Goal: Information Seeking & Learning: Learn about a topic

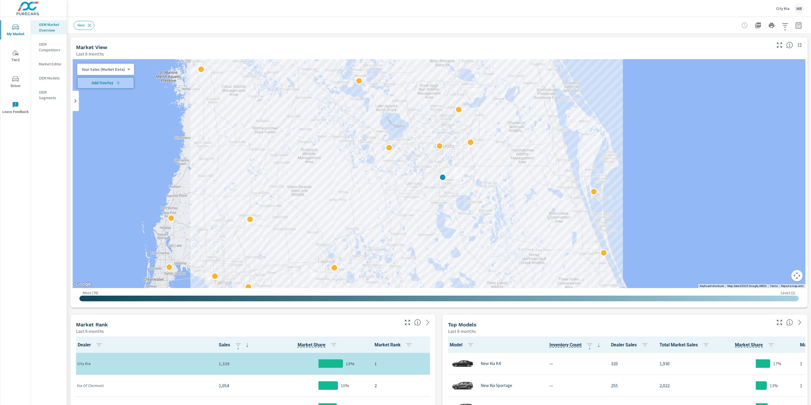
scroll to position [0, 0]
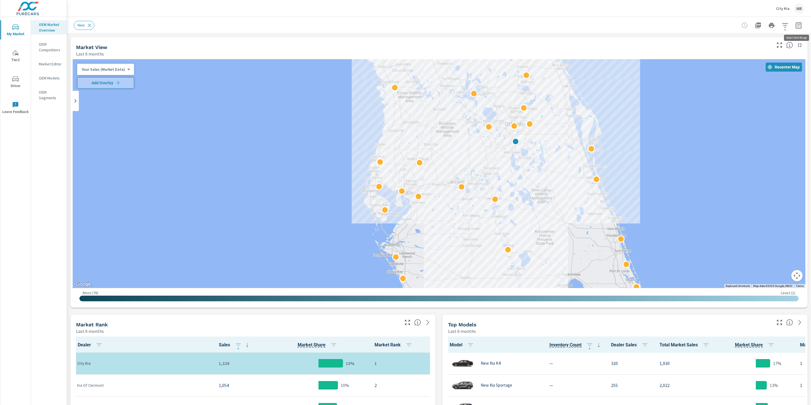
click at [796, 27] on icon "button" at bounding box center [798, 25] width 7 height 7
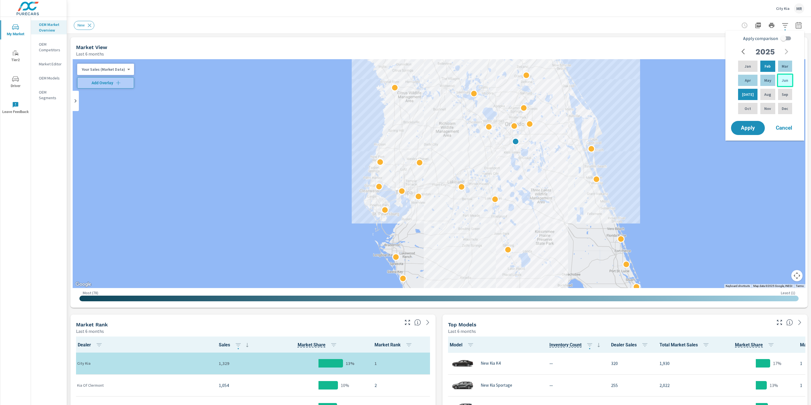
click at [780, 78] on div "Jun" at bounding box center [785, 80] width 16 height 14
click at [768, 77] on p "May" at bounding box center [767, 80] width 7 height 6
click at [787, 78] on p "Jun" at bounding box center [784, 80] width 6 height 6
click at [786, 77] on p "Jun" at bounding box center [784, 80] width 6 height 6
click at [749, 127] on span "Apply" at bounding box center [747, 127] width 23 height 5
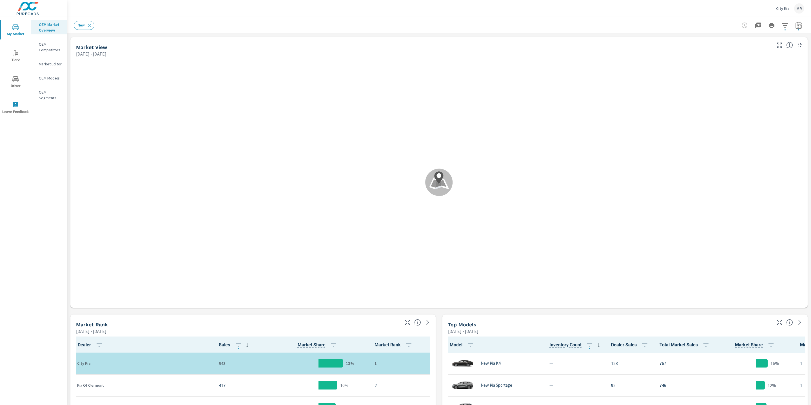
scroll to position [0, 0]
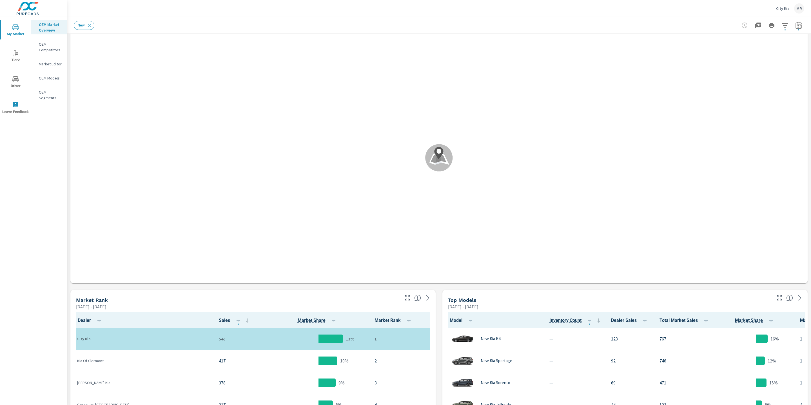
scroll to position [63, 0]
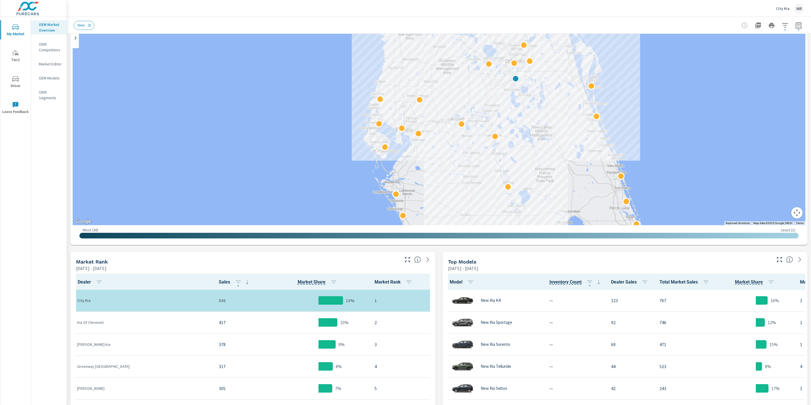
click at [798, 7] on div "MR" at bounding box center [799, 8] width 10 height 10
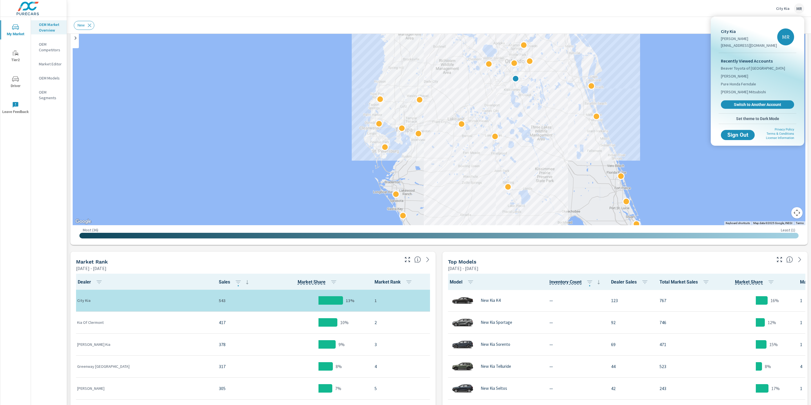
click at [798, 7] on div at bounding box center [405, 202] width 811 height 405
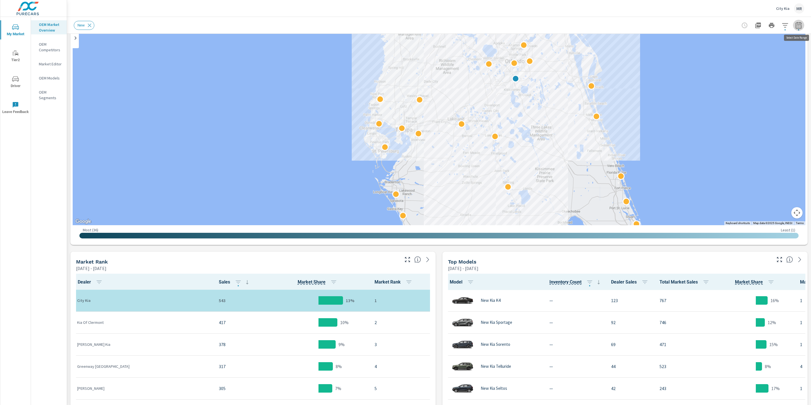
click at [800, 24] on icon "button" at bounding box center [798, 25] width 6 height 7
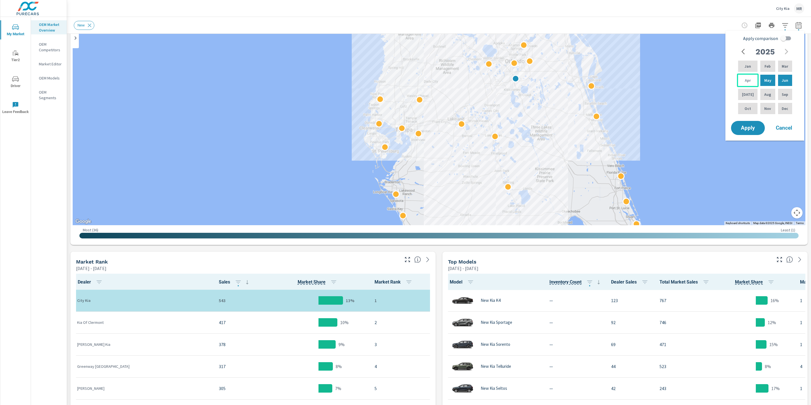
click at [751, 78] on div "Apr" at bounding box center [748, 80] width 22 height 14
click at [787, 76] on div "Jun" at bounding box center [785, 80] width 16 height 14
click at [765, 79] on p "May" at bounding box center [767, 80] width 7 height 6
click at [781, 79] on p "Jun" at bounding box center [784, 80] width 6 height 6
click at [746, 80] on p "Apr" at bounding box center [748, 80] width 6 height 6
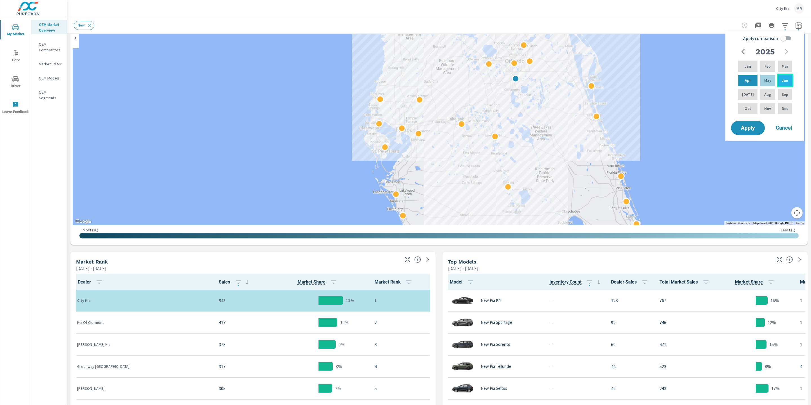
click at [786, 77] on p "Jun" at bounding box center [784, 80] width 6 height 6
click at [786, 39] on input "Apply comparison" at bounding box center [783, 38] width 32 height 11
checkbox input "true"
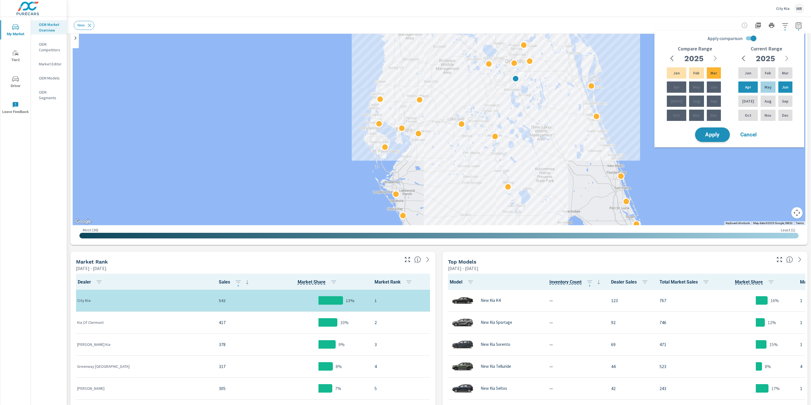
click at [708, 132] on span "Apply" at bounding box center [712, 134] width 23 height 5
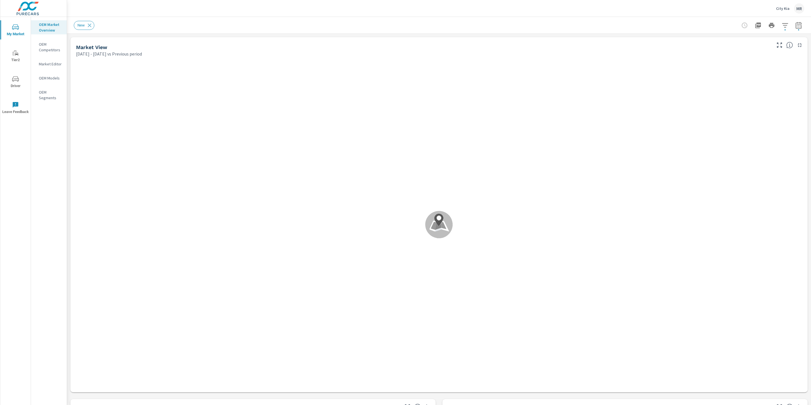
scroll to position [0, 0]
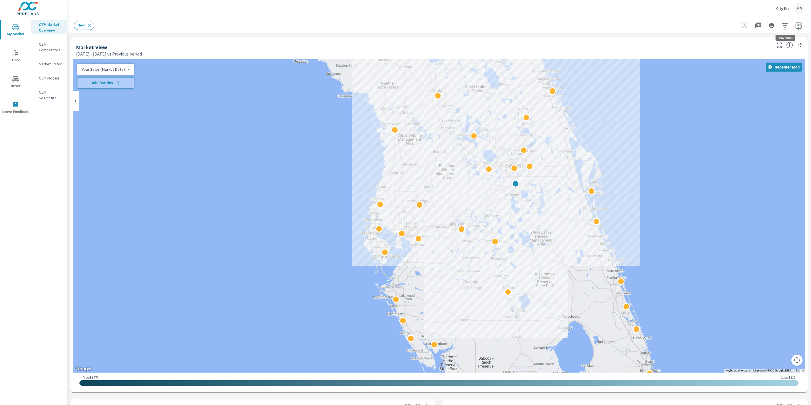
click at [783, 24] on icon "button" at bounding box center [784, 25] width 7 height 7
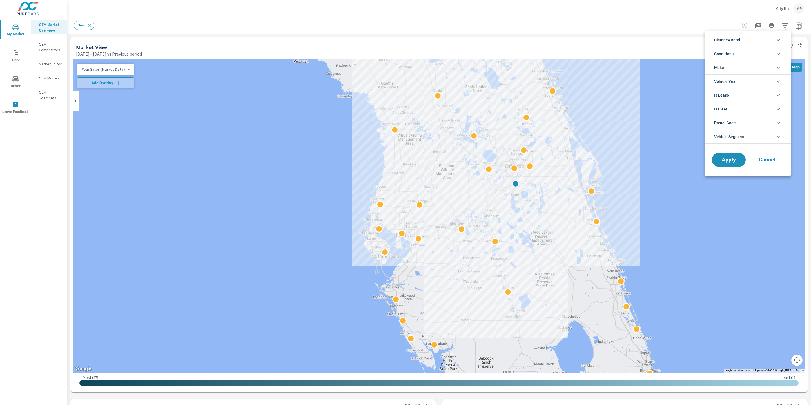
click at [798, 24] on div at bounding box center [405, 202] width 811 height 405
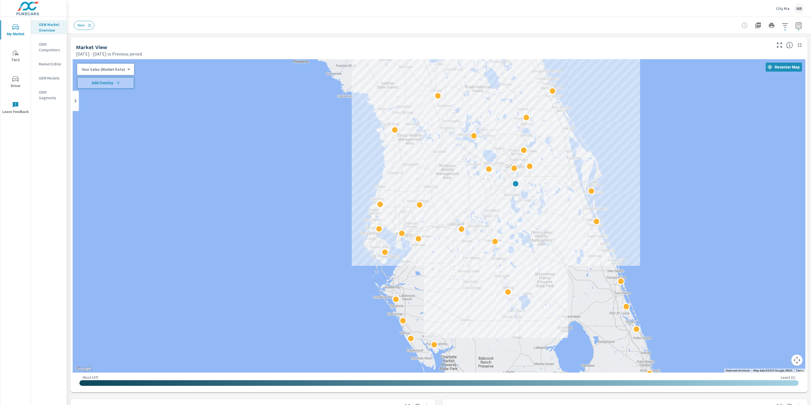
click at [798, 24] on icon "button" at bounding box center [798, 25] width 6 height 7
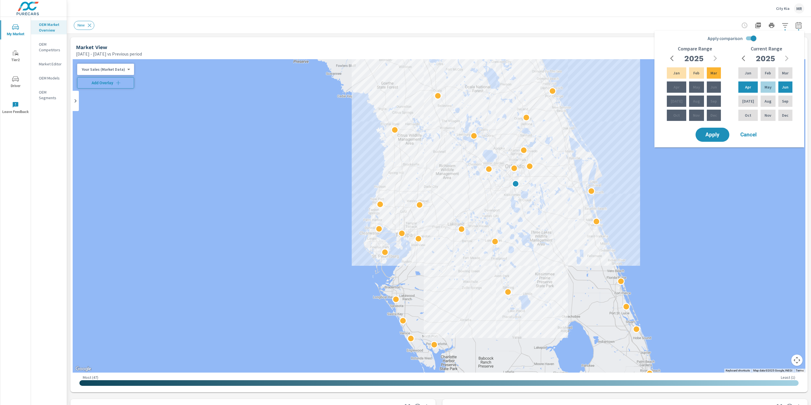
click at [106, 86] on button "Add Overlay" at bounding box center [105, 82] width 57 height 11
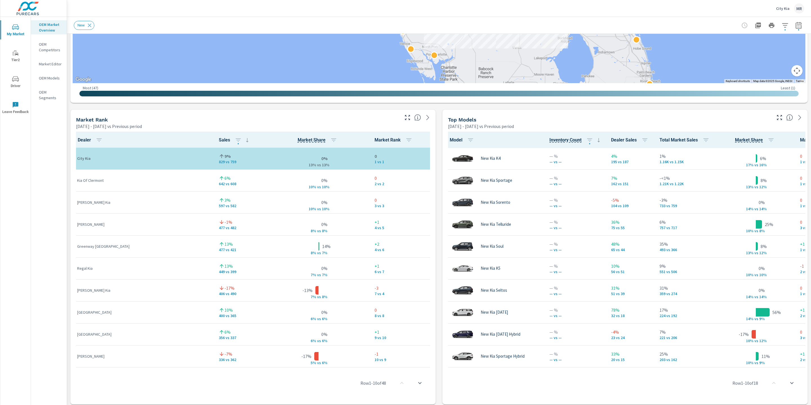
scroll to position [292, 0]
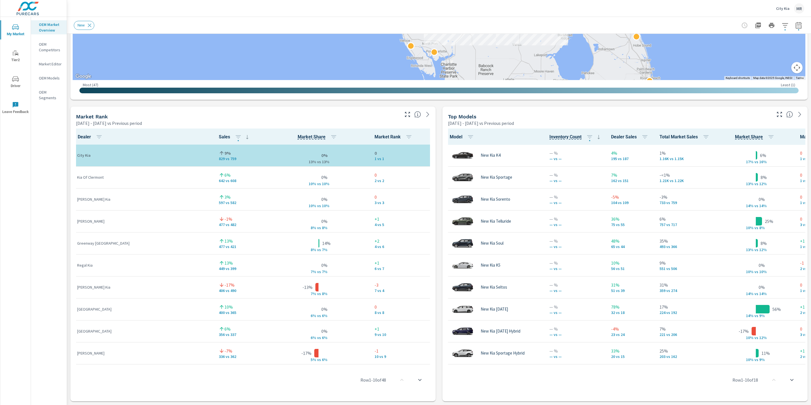
click at [792, 377] on icon "scroll to bottom" at bounding box center [791, 379] width 7 height 7
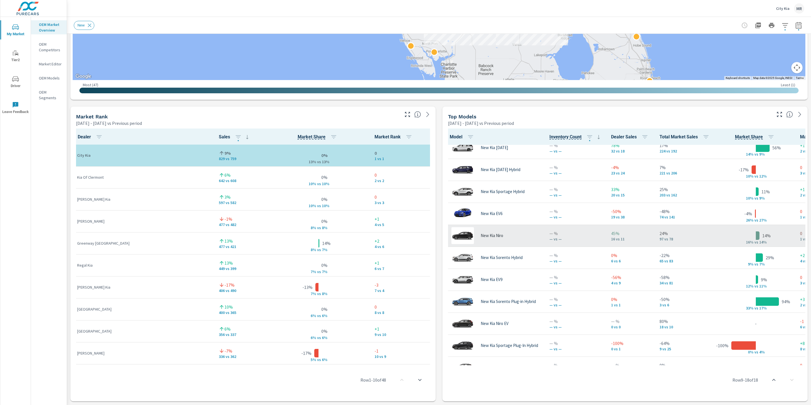
scroll to position [160, 0]
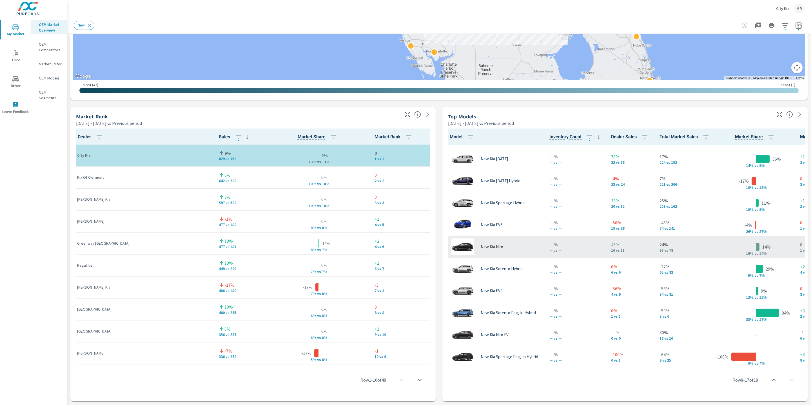
scroll to position [143, 0]
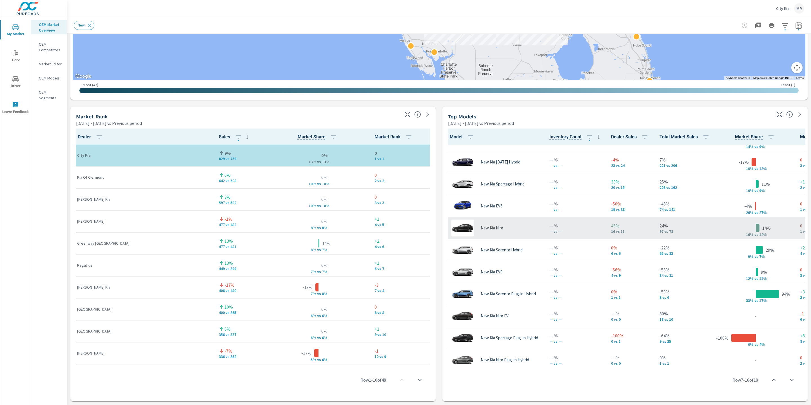
scroll to position [177, 0]
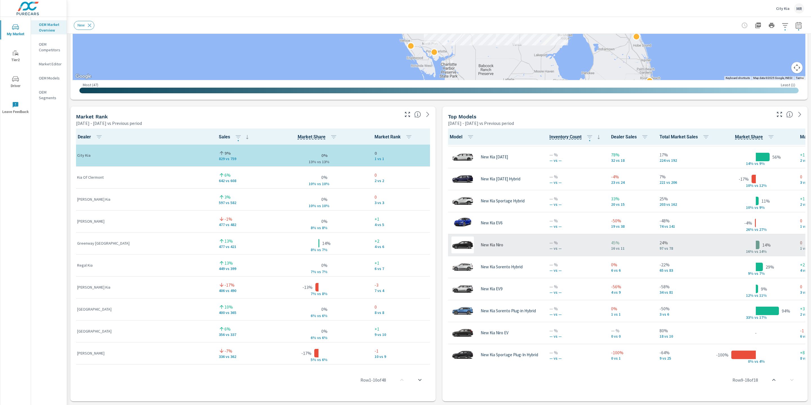
scroll to position [146, 0]
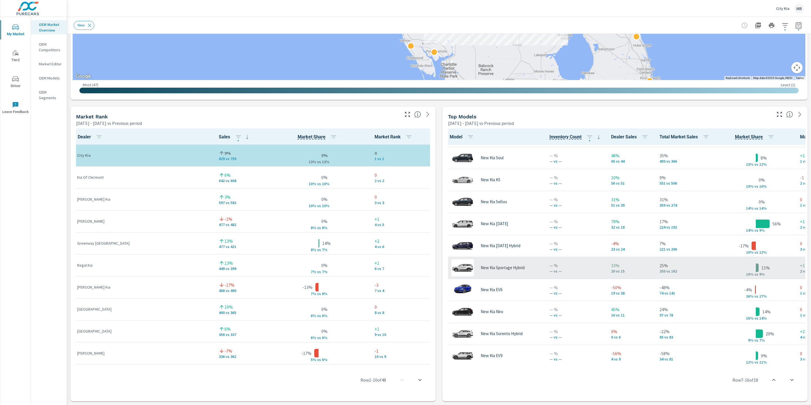
scroll to position [80, 0]
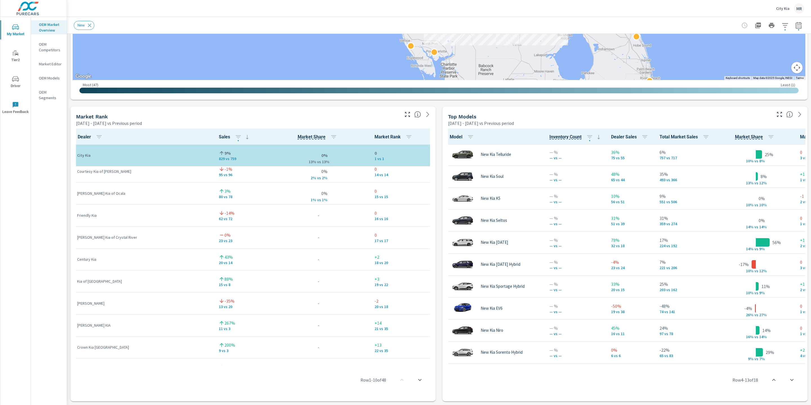
scroll to position [270, 0]
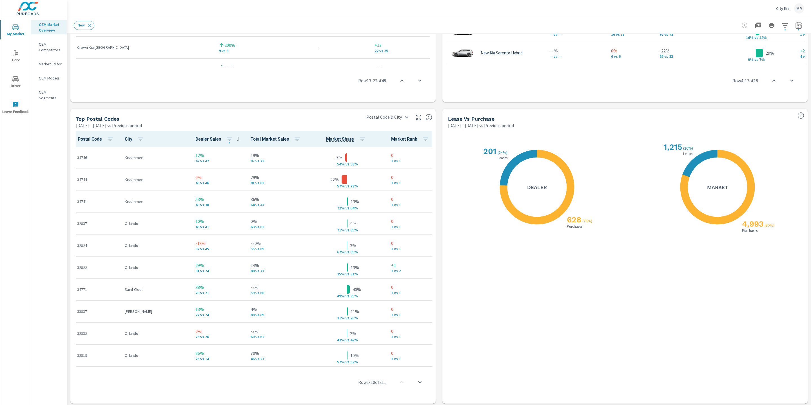
scroll to position [593, 0]
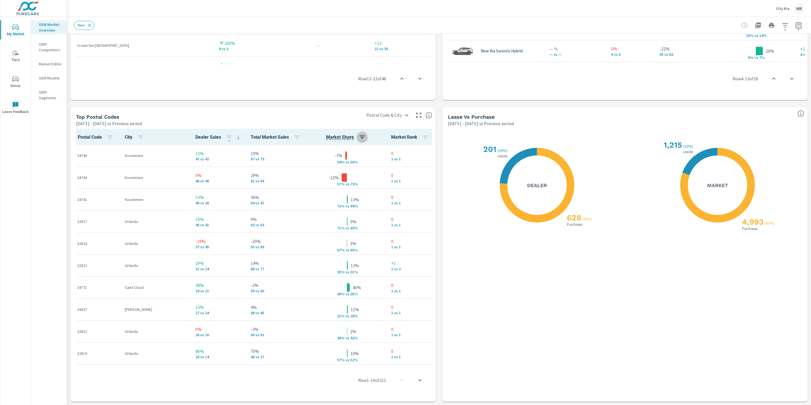
click at [359, 136] on icon "button" at bounding box center [361, 136] width 5 height 3
click at [336, 159] on span "DESC" at bounding box center [342, 161] width 24 height 6
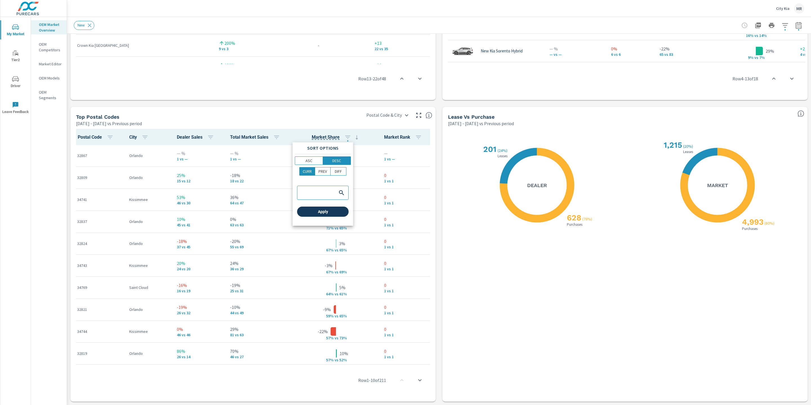
click at [321, 215] on button "Apply" at bounding box center [323, 211] width 52 height 10
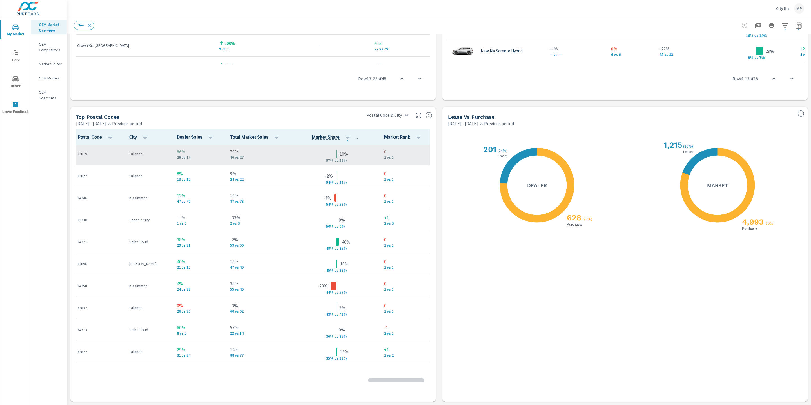
scroll to position [178, 0]
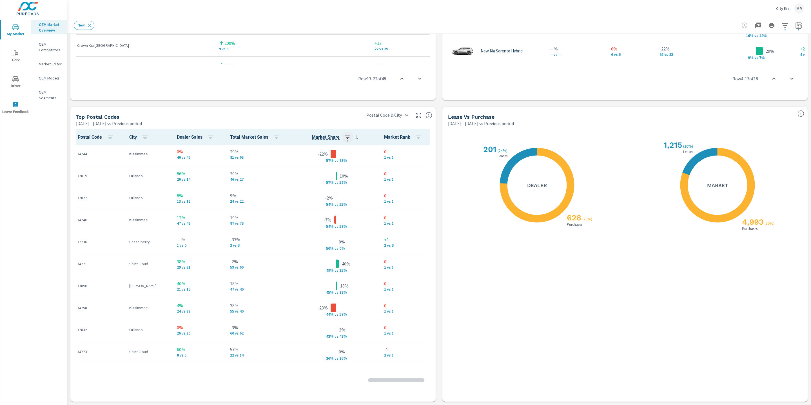
click at [348, 134] on icon "button" at bounding box center [347, 137] width 7 height 7
click at [331, 160] on span "DESC" at bounding box center [337, 161] width 24 height 6
click at [345, 169] on button "DIFF" at bounding box center [339, 171] width 16 height 8
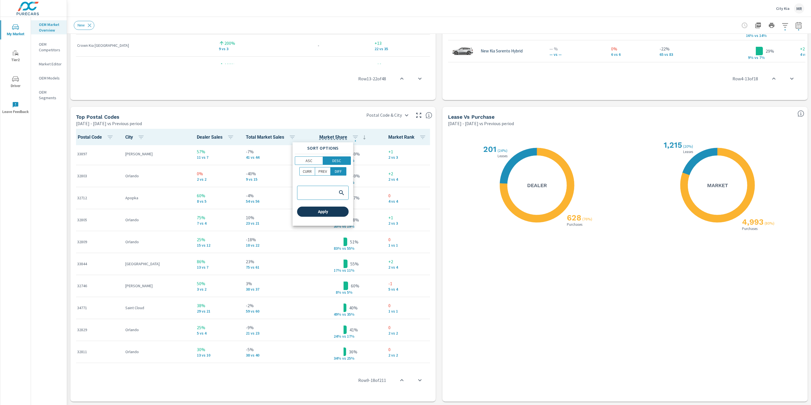
click at [320, 214] on span "Apply" at bounding box center [322, 211] width 47 height 5
click at [352, 137] on icon "button" at bounding box center [355, 137] width 7 height 7
click at [308, 159] on p "ASC" at bounding box center [308, 161] width 7 height 6
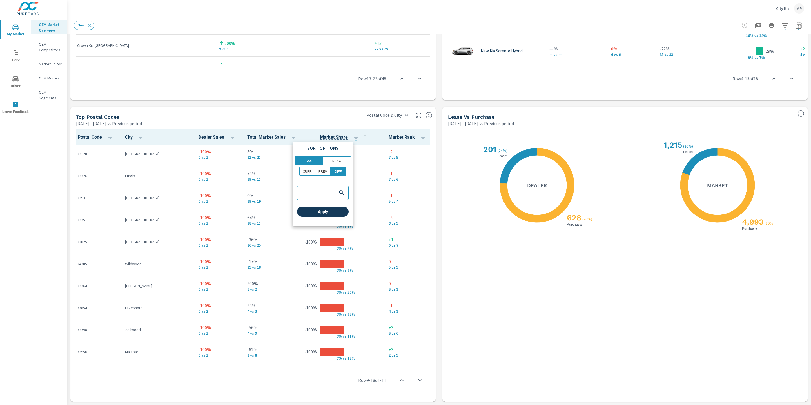
click at [322, 210] on span "Apply" at bounding box center [322, 211] width 47 height 5
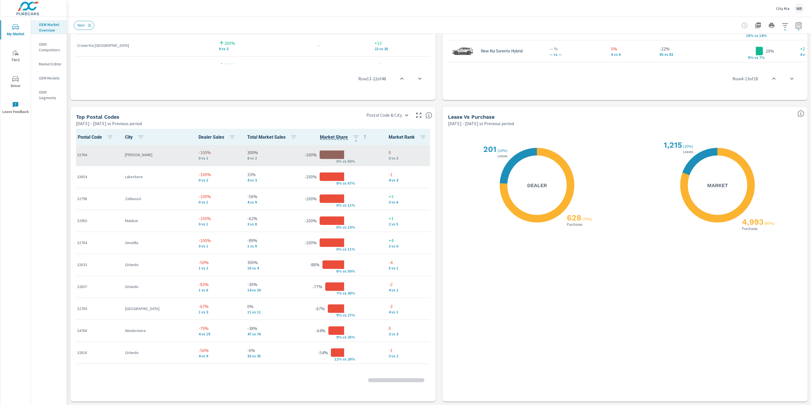
scroll to position [356, 0]
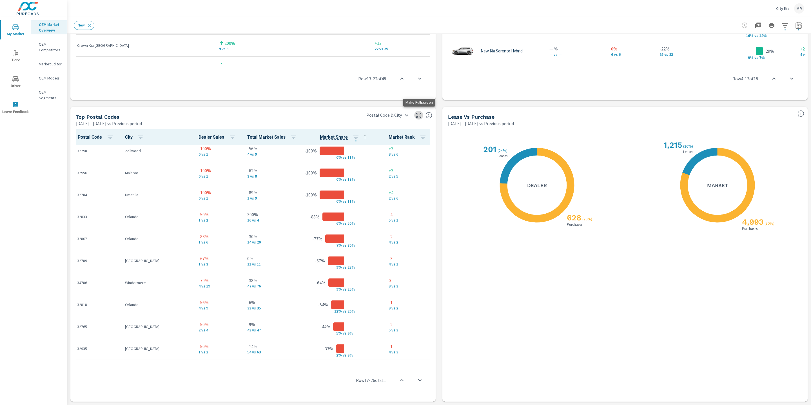
click at [419, 116] on icon "button" at bounding box center [418, 115] width 5 height 5
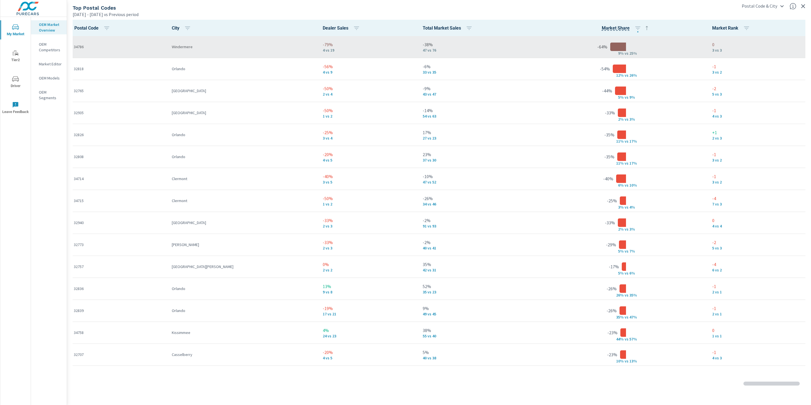
scroll to position [483, 0]
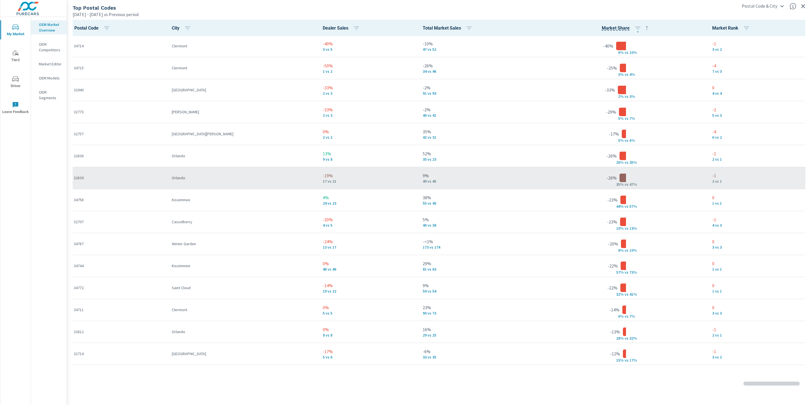
scroll to position [617, 0]
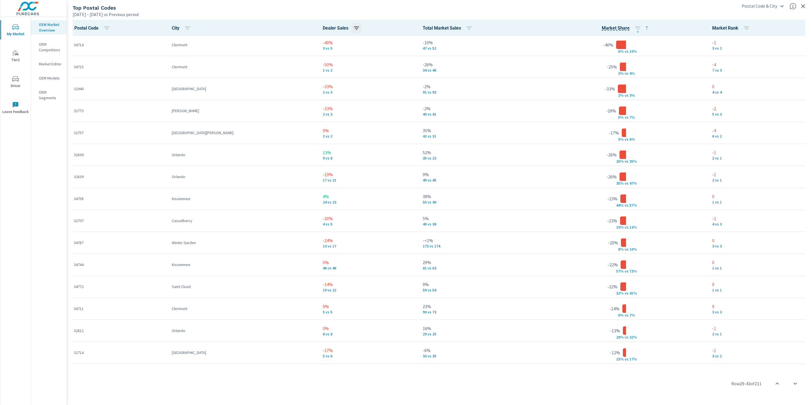
click at [354, 28] on icon "button" at bounding box center [356, 27] width 5 height 3
click at [286, 102] on span "Apply" at bounding box center [282, 102] width 47 height 5
click at [353, 27] on icon "button" at bounding box center [356, 28] width 7 height 7
click at [275, 102] on span "Apply" at bounding box center [282, 102] width 47 height 5
click at [351, 23] on button "button" at bounding box center [356, 28] width 11 height 11
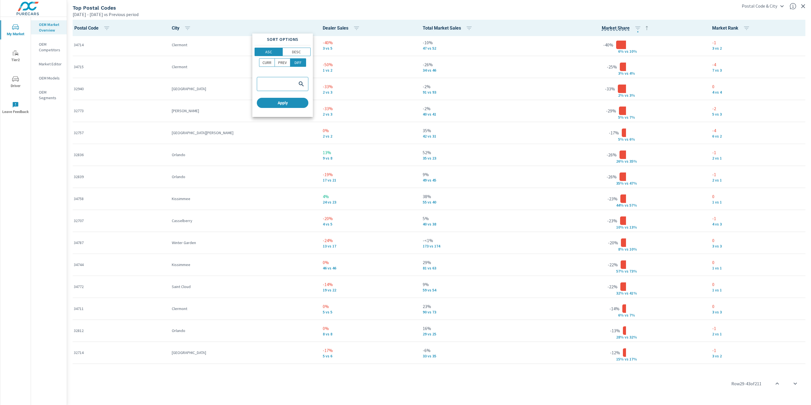
click at [323, 24] on div at bounding box center [405, 202] width 811 height 405
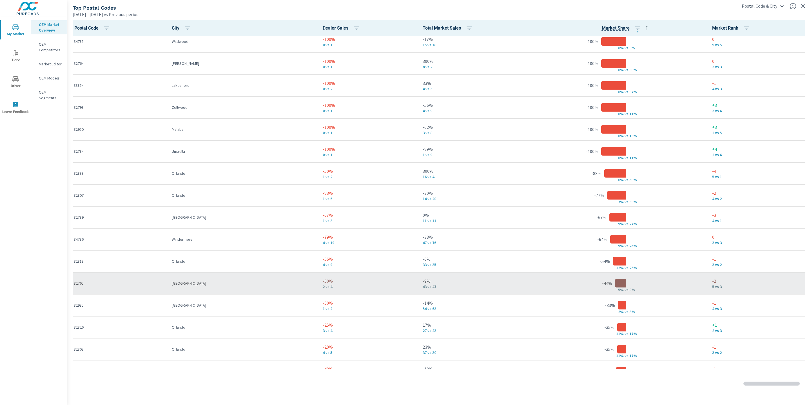
scroll to position [118, 0]
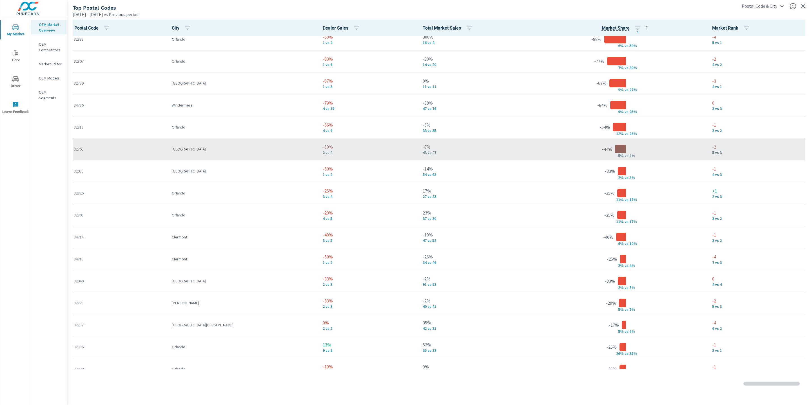
scroll to position [428, 0]
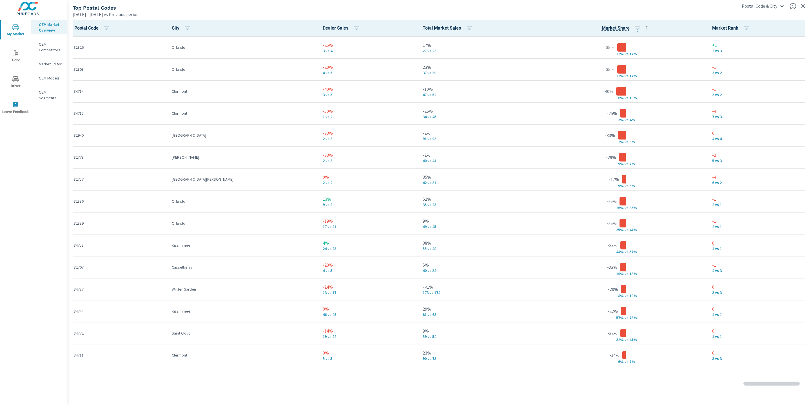
scroll to position [571, 0]
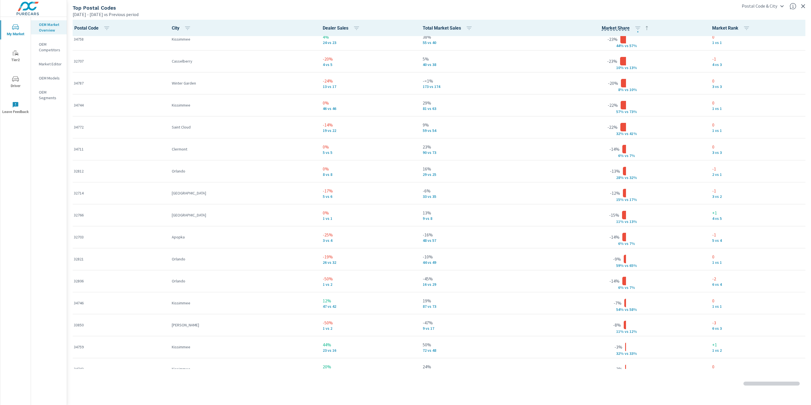
scroll to position [779, 0]
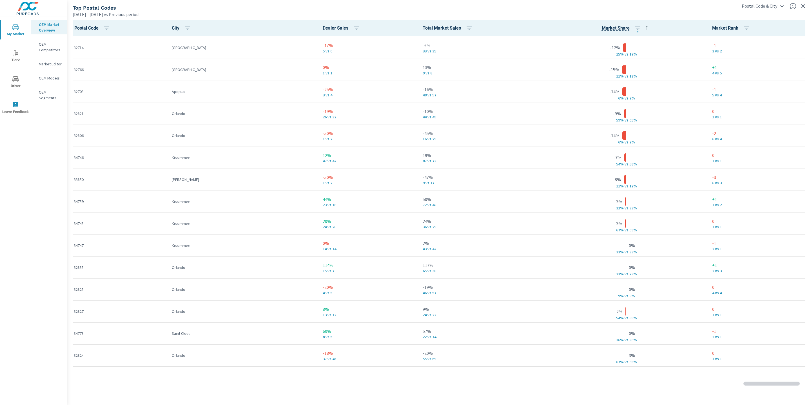
scroll to position [925, 0]
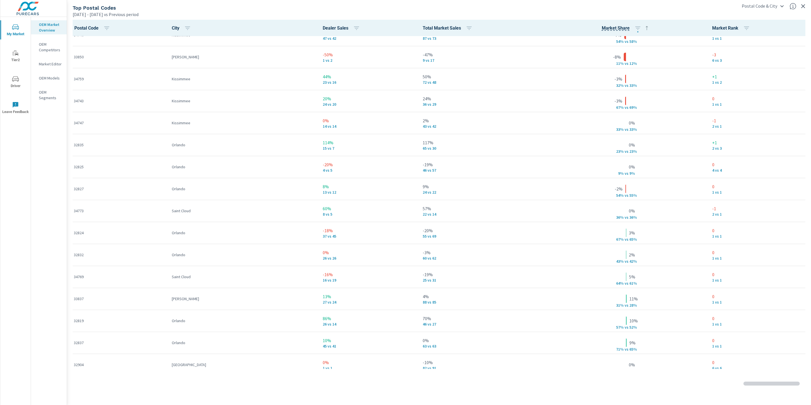
scroll to position [1046, 0]
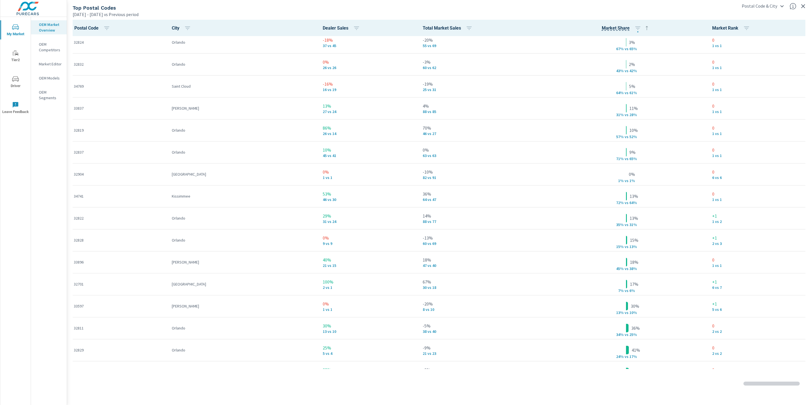
scroll to position [1236, 0]
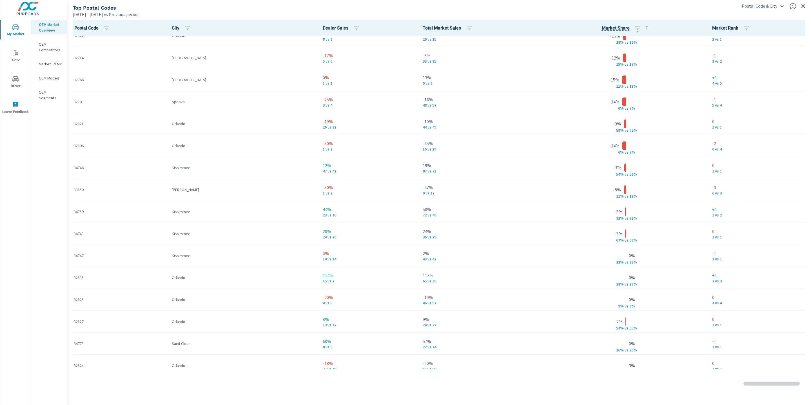
scroll to position [111, 0]
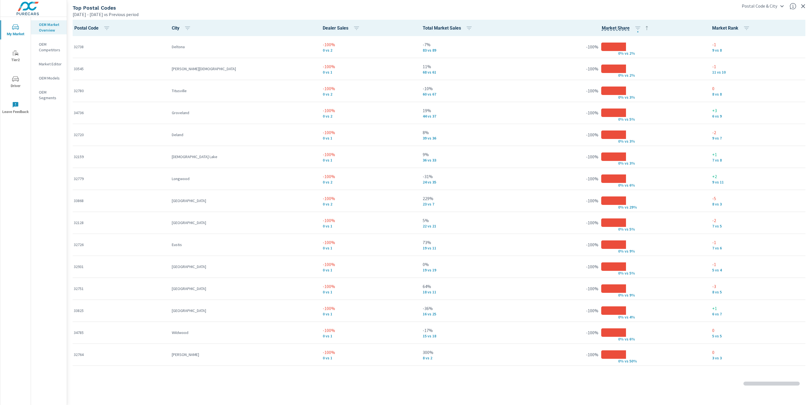
scroll to position [461, 0]
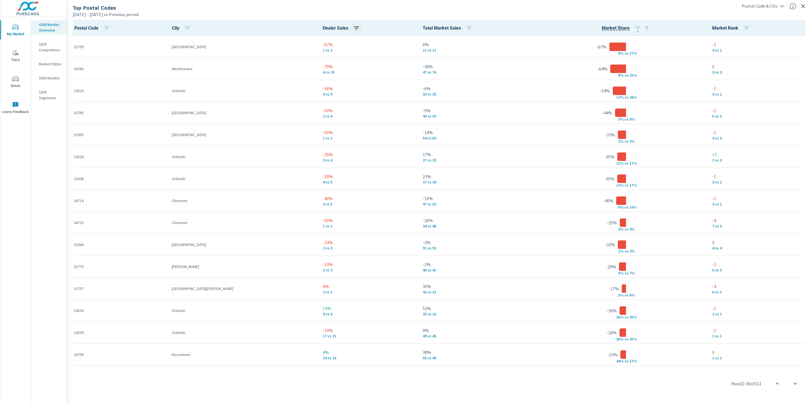
click at [353, 28] on icon "button" at bounding box center [356, 28] width 7 height 7
click at [298, 61] on p "DIFF" at bounding box center [297, 63] width 7 height 6
click at [298, 47] on div "Sort Options ASC DESC CURR PREV DIFF Apply" at bounding box center [282, 75] width 61 height 83
click at [298, 51] on p "DESC" at bounding box center [296, 52] width 9 height 6
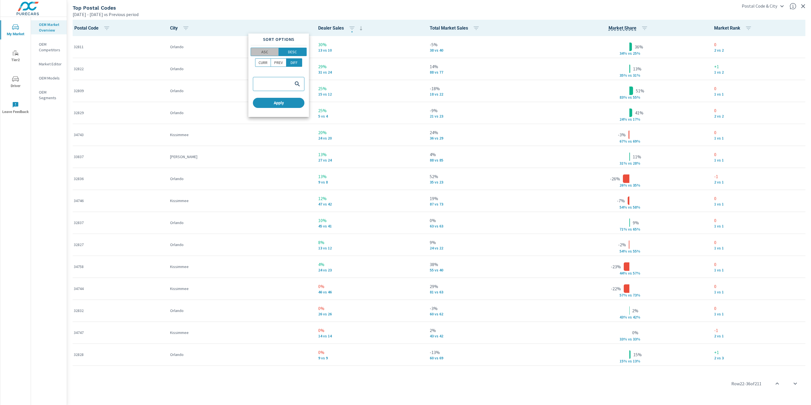
click at [266, 52] on p "ASC" at bounding box center [264, 52] width 7 height 6
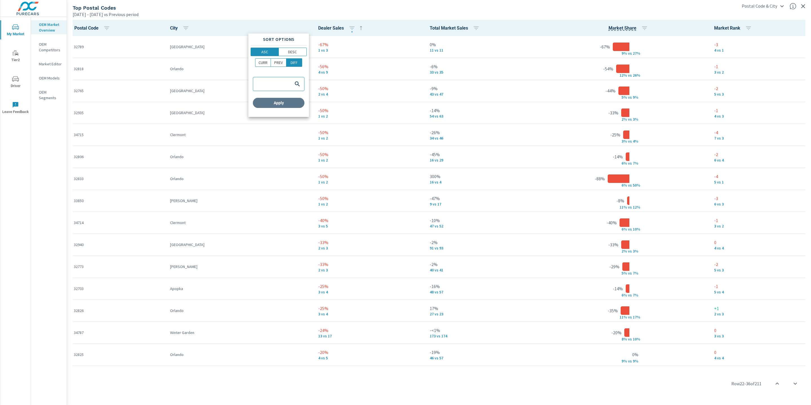
click at [282, 102] on span "Apply" at bounding box center [278, 102] width 47 height 5
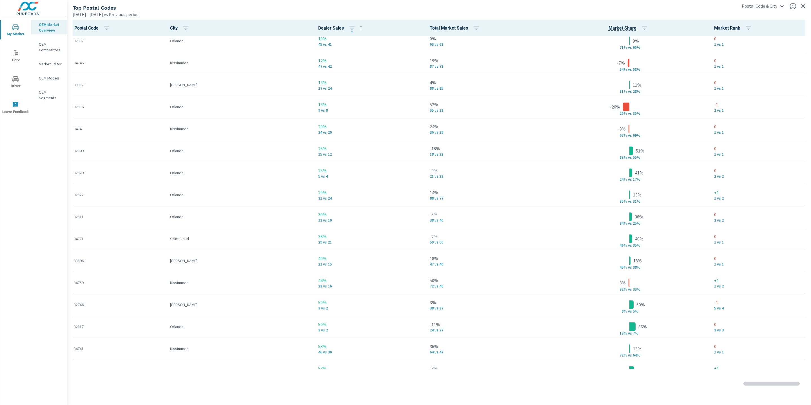
scroll to position [1259, 0]
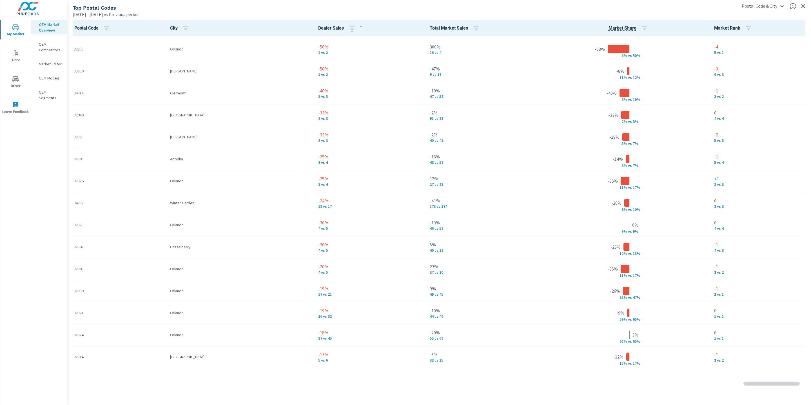
scroll to position [302, 0]
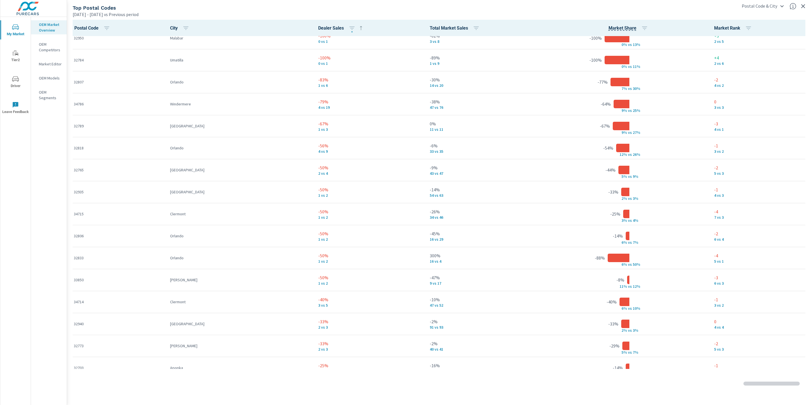
scroll to position [397, 0]
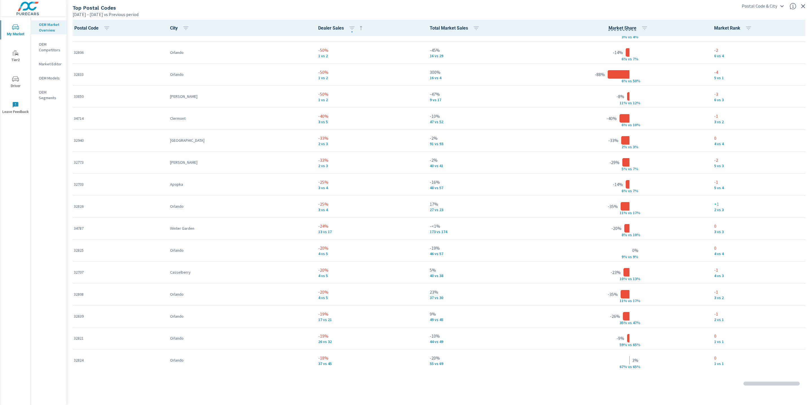
scroll to position [569, 0]
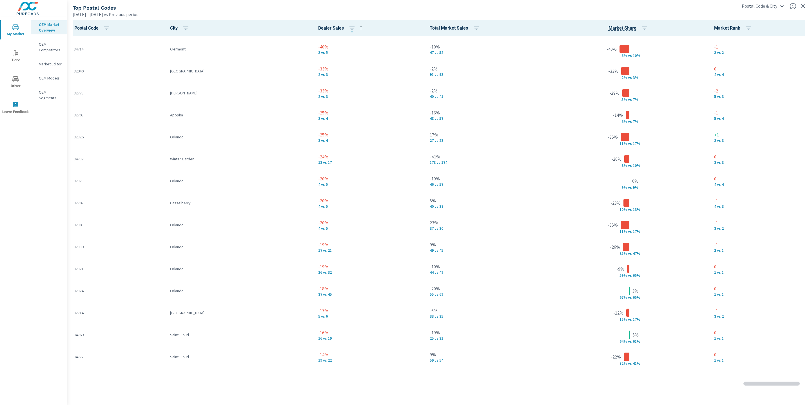
scroll to position [641, 0]
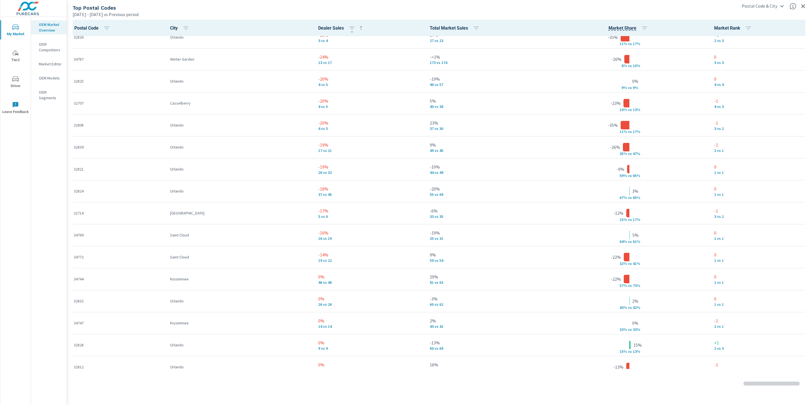
scroll to position [736, 0]
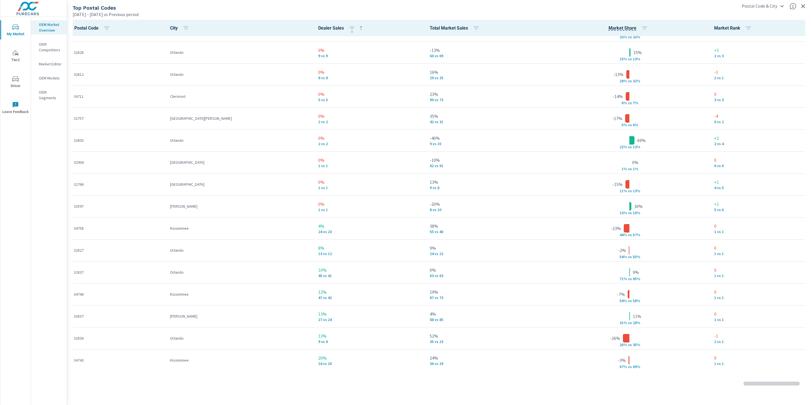
scroll to position [1031, 0]
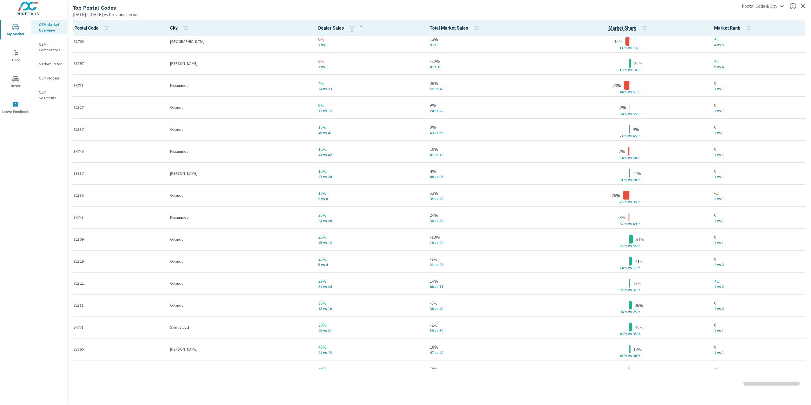
scroll to position [1170, 0]
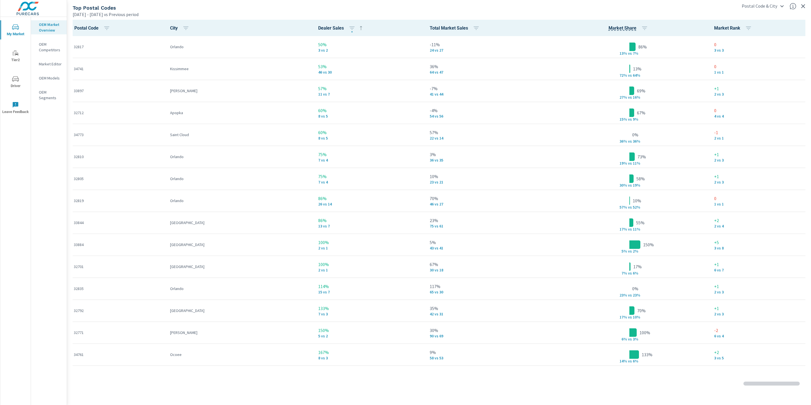
scroll to position [1475, 0]
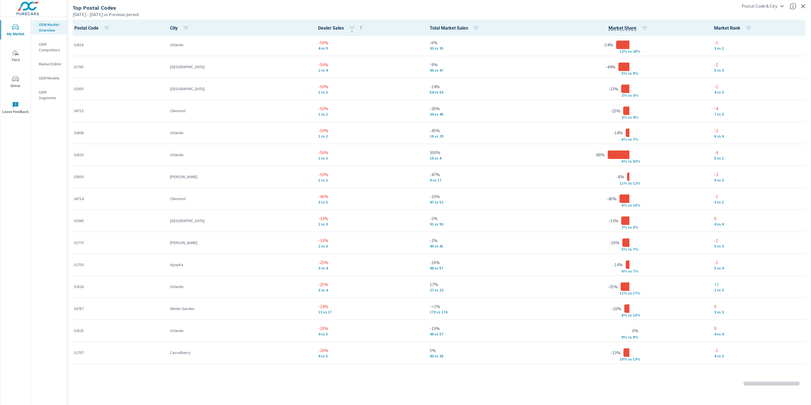
scroll to position [43, 0]
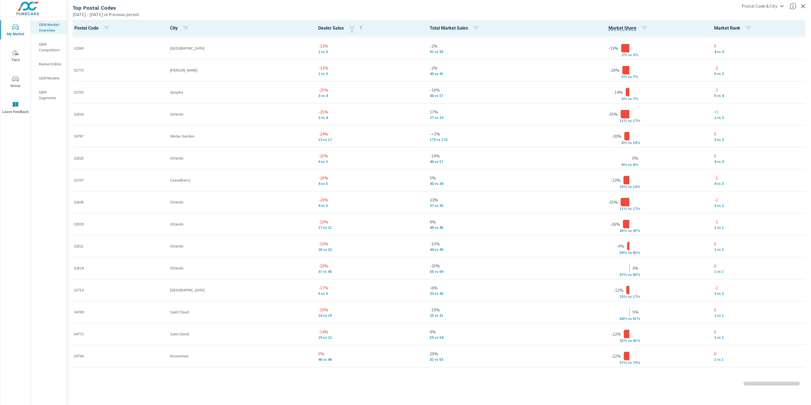
scroll to position [660, 0]
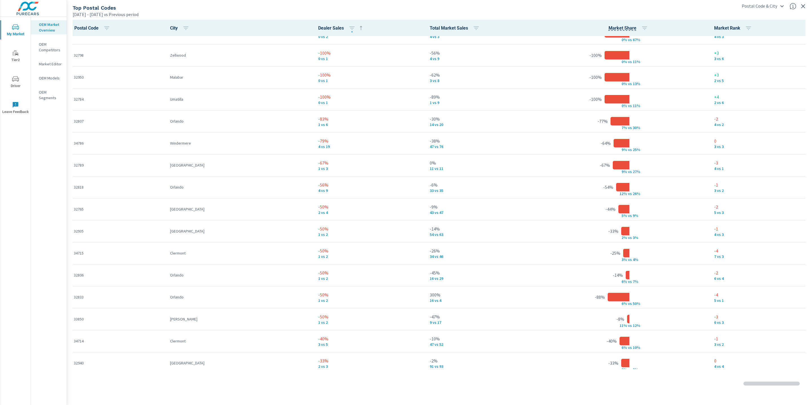
scroll to position [194, 0]
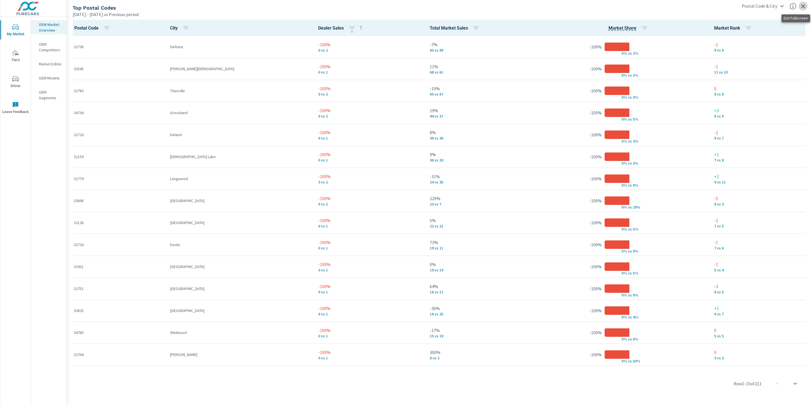
click at [802, 5] on icon "button" at bounding box center [803, 6] width 7 height 7
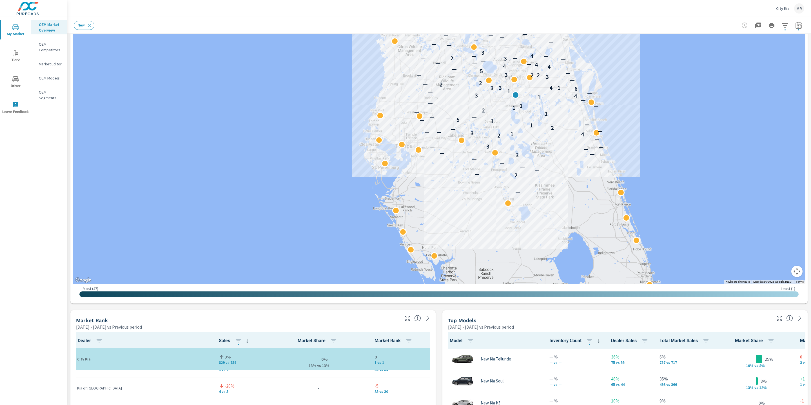
scroll to position [736, 0]
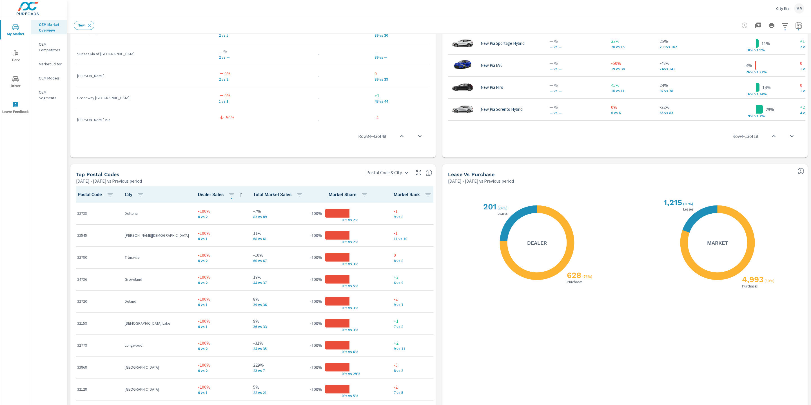
scroll to position [570, 0]
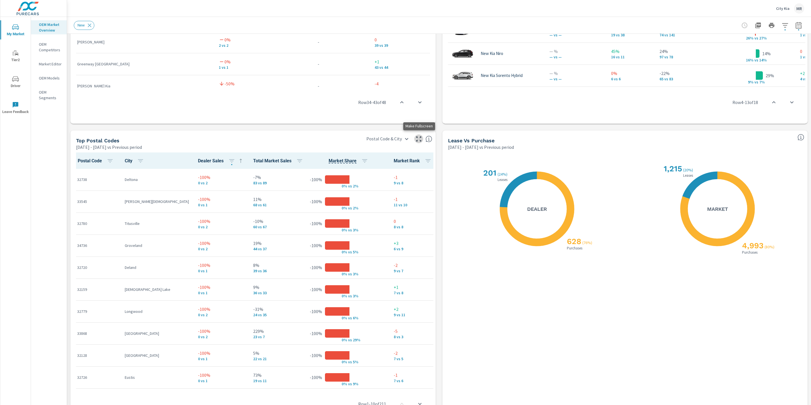
click at [418, 140] on icon "button" at bounding box center [418, 138] width 7 height 7
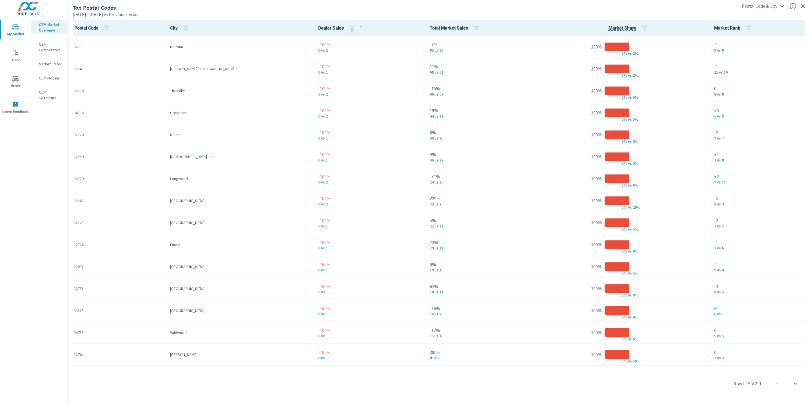
click at [86, 27] on span "Postal Code" at bounding box center [93, 28] width 38 height 7
click at [110, 31] on icon "button" at bounding box center [106, 28] width 7 height 7
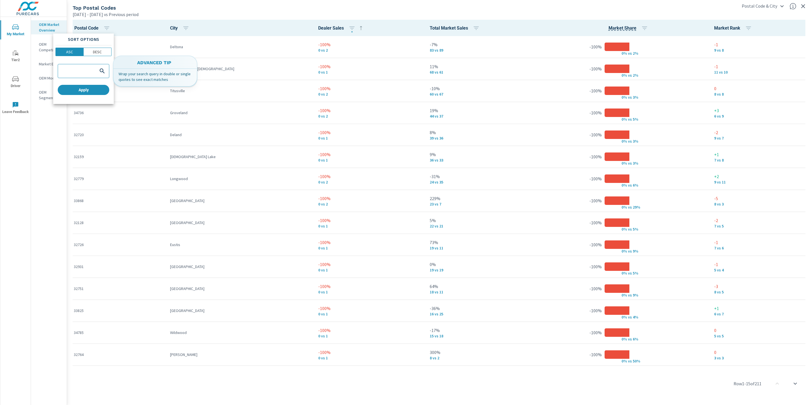
click at [83, 74] on input "search" at bounding box center [77, 70] width 37 height 5
type input "34786"
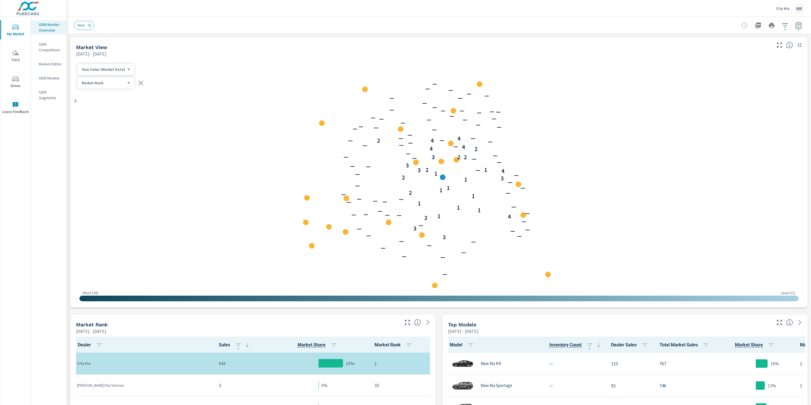
scroll to position [66, 0]
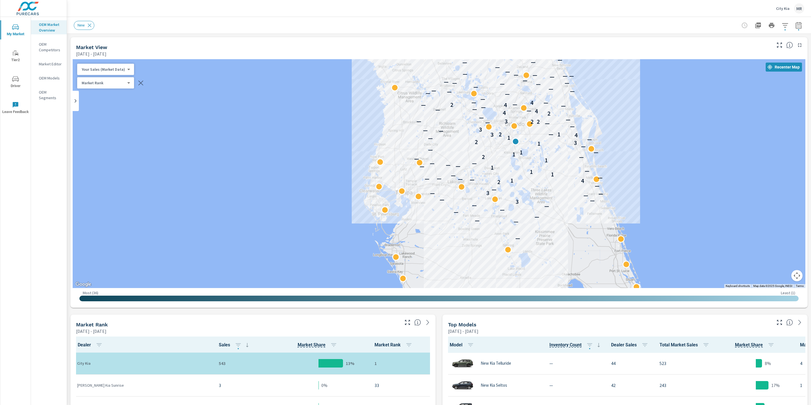
scroll to position [0, 0]
